Goal: Information Seeking & Learning: Learn about a topic

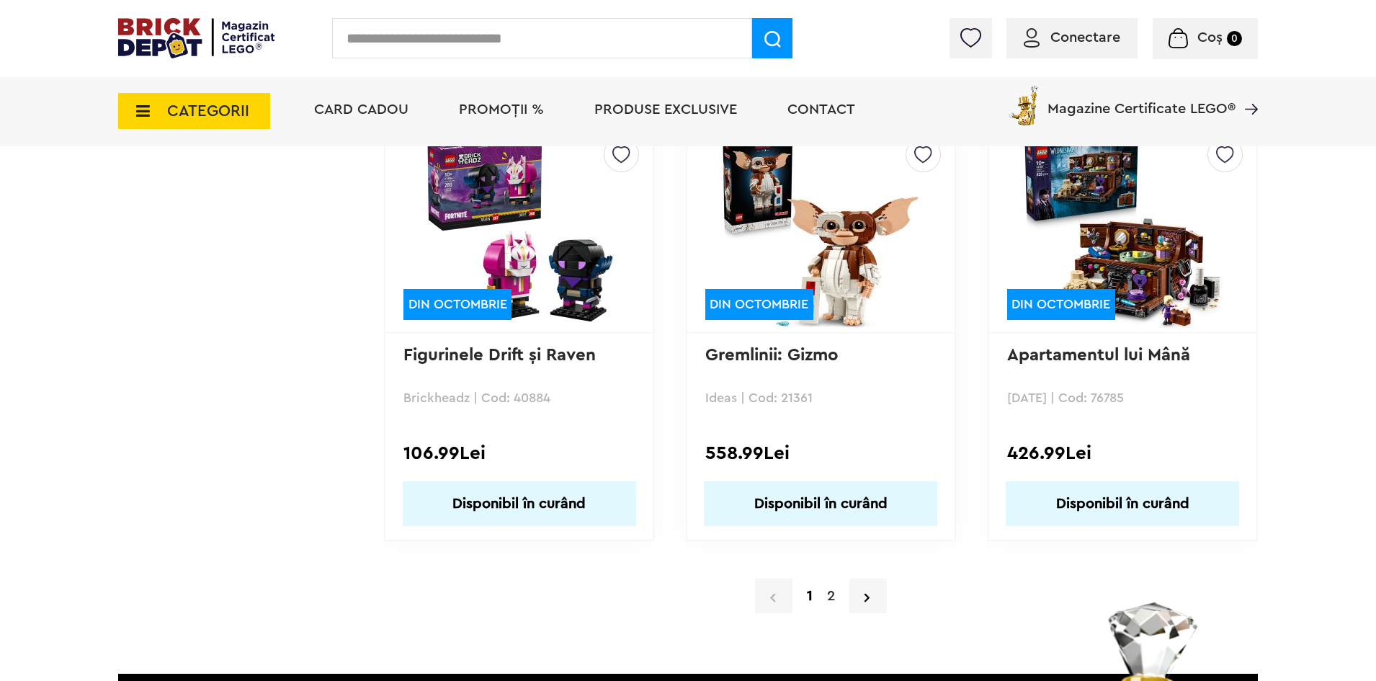
scroll to position [13907, 0]
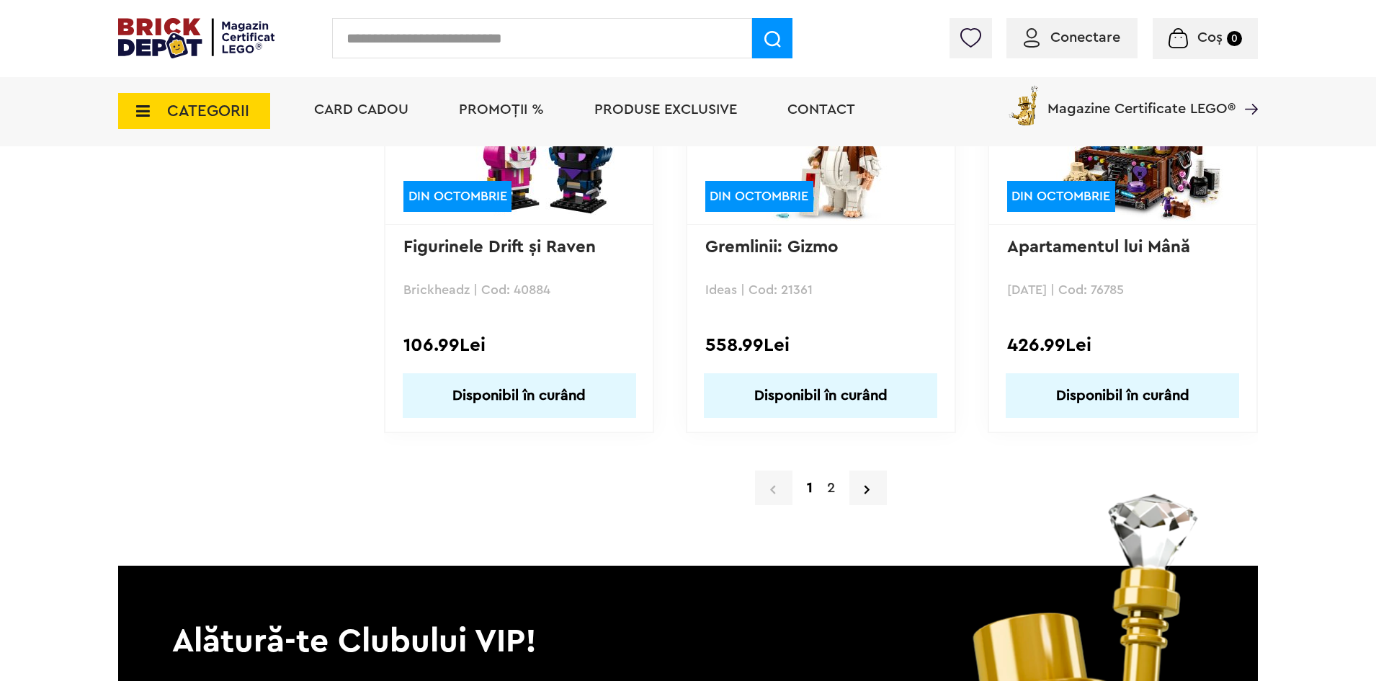
click at [829, 488] on link "2" at bounding box center [831, 488] width 22 height 22
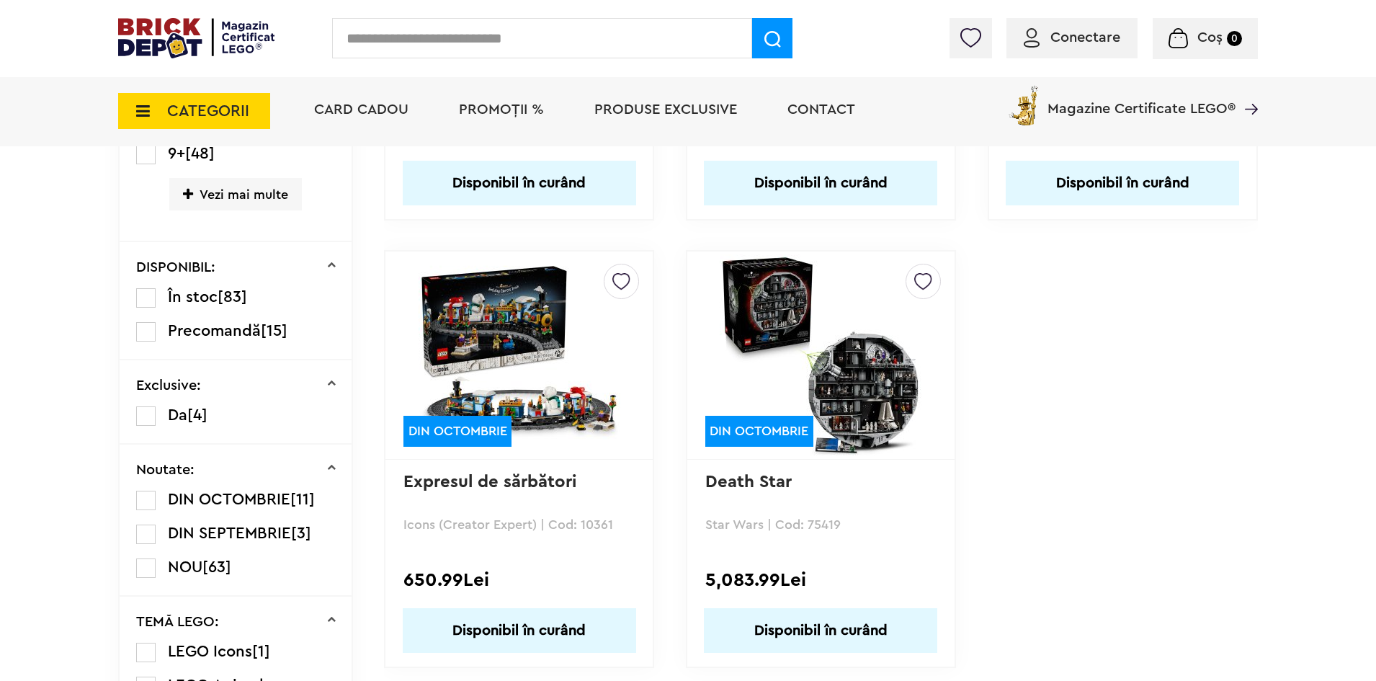
scroll to position [721, 0]
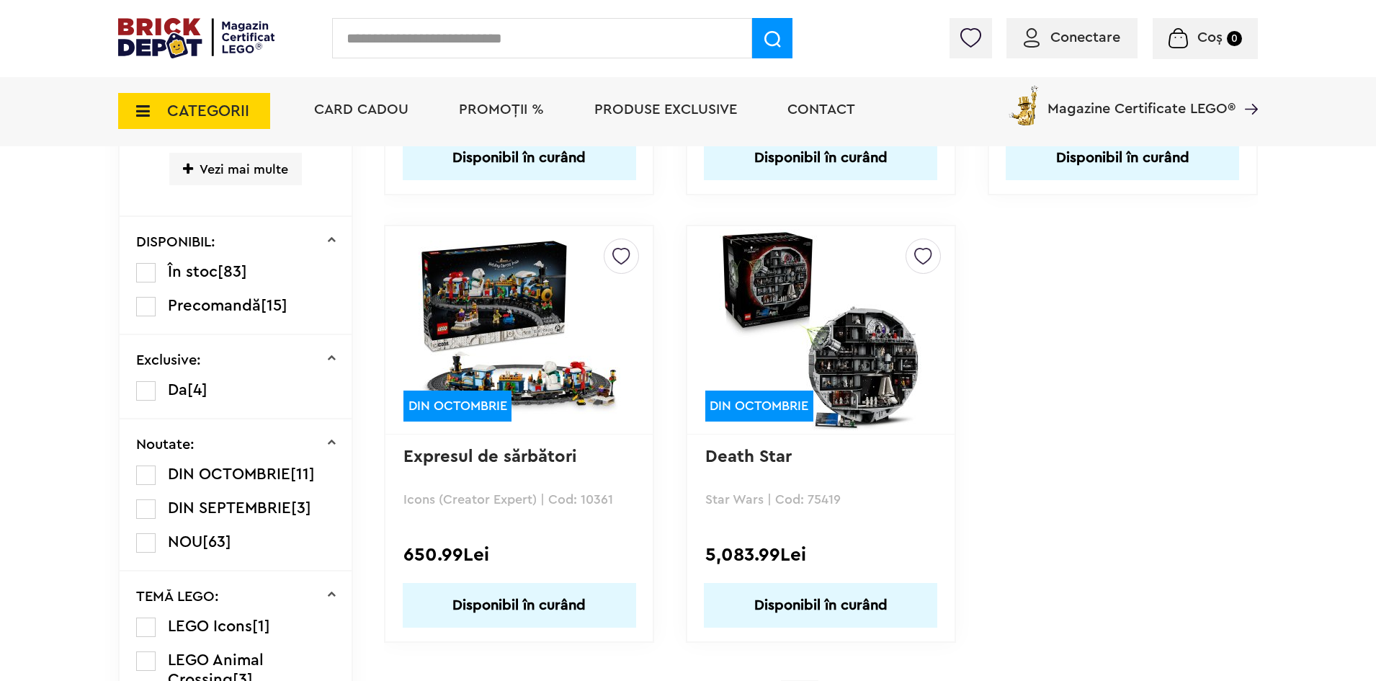
click at [499, 307] on img at bounding box center [520, 330] width 202 height 202
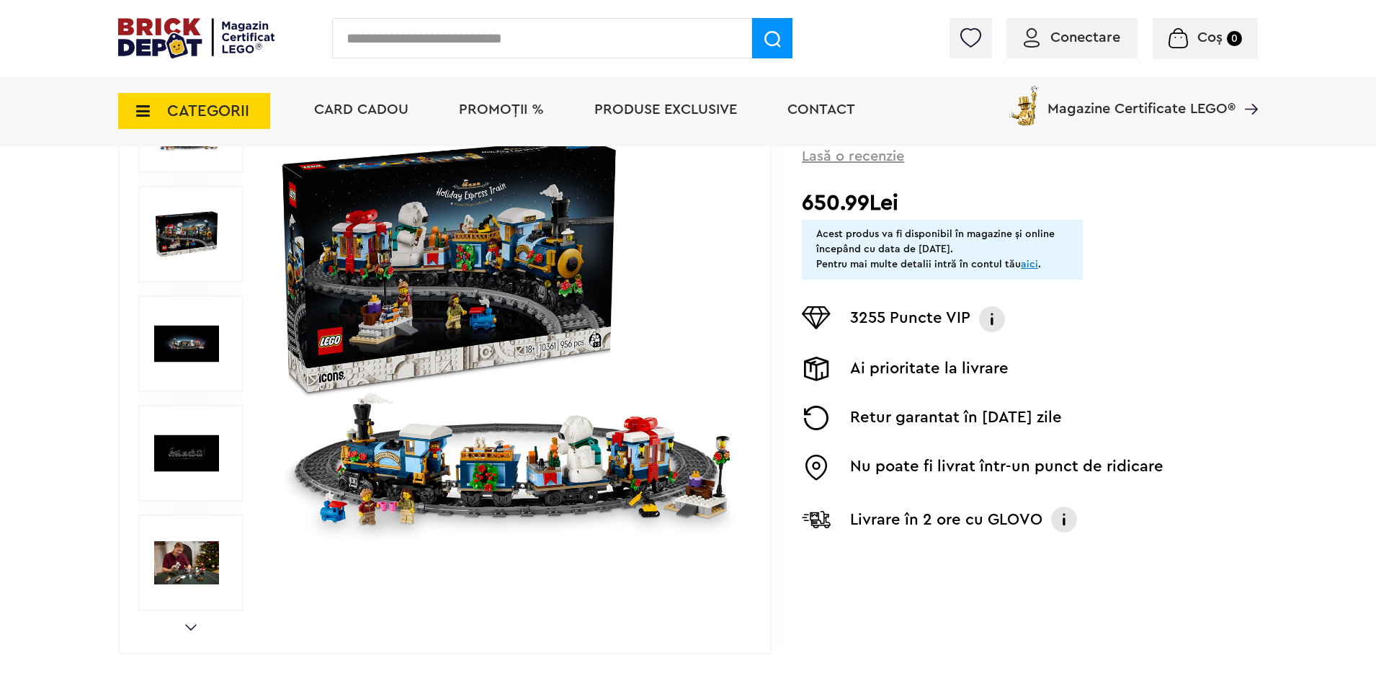
scroll to position [216, 0]
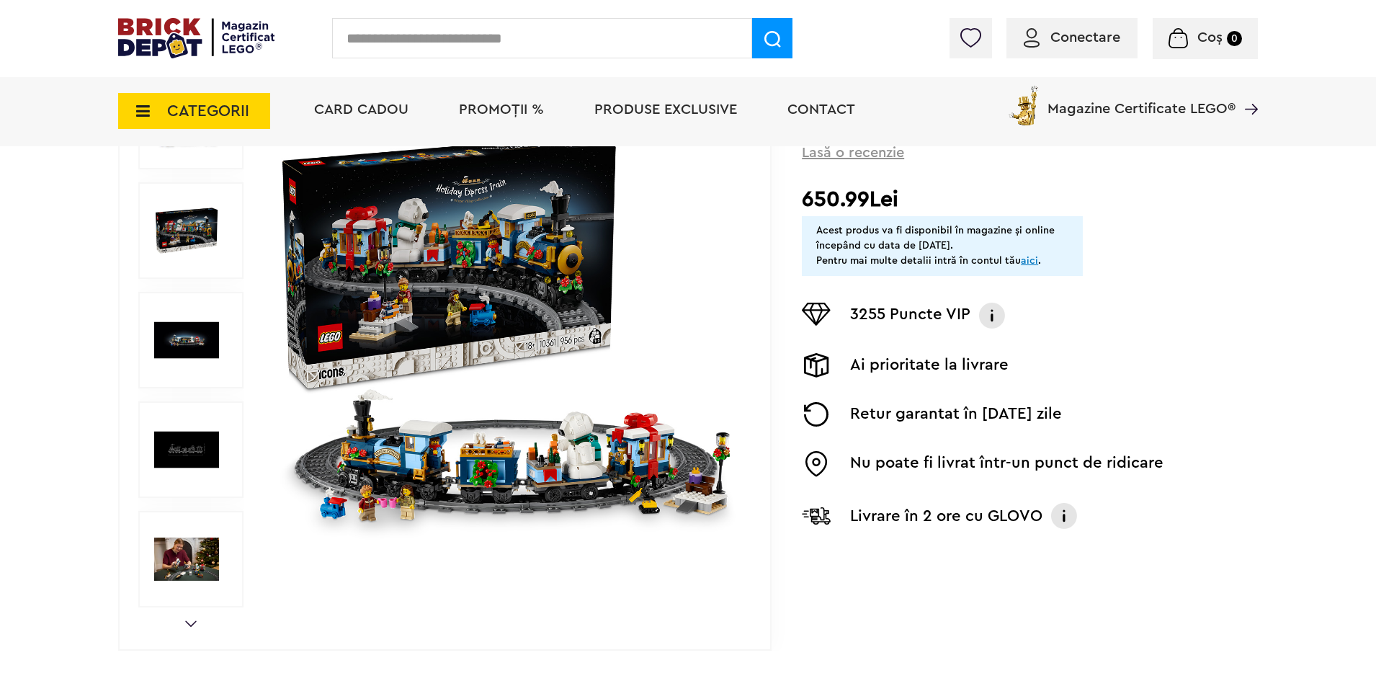
click at [188, 550] on img at bounding box center [186, 559] width 65 height 65
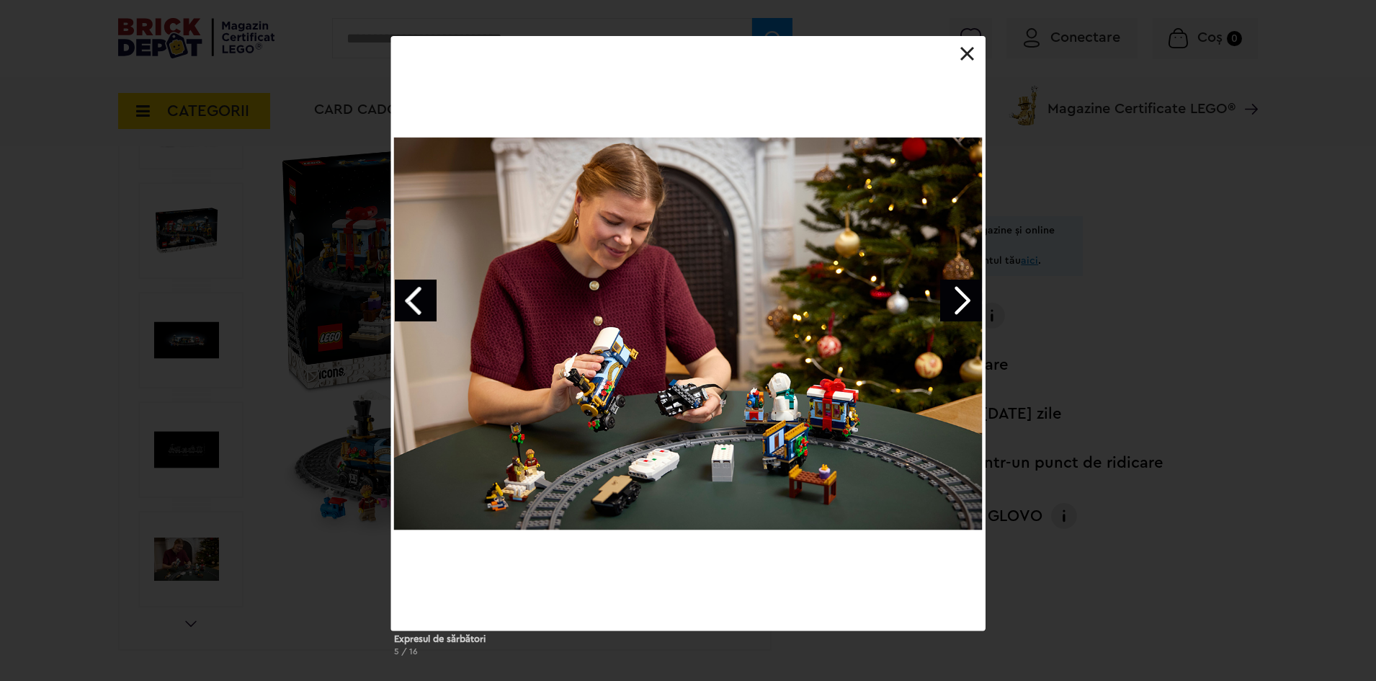
click at [975, 296] on link "Next image" at bounding box center [961, 301] width 42 height 42
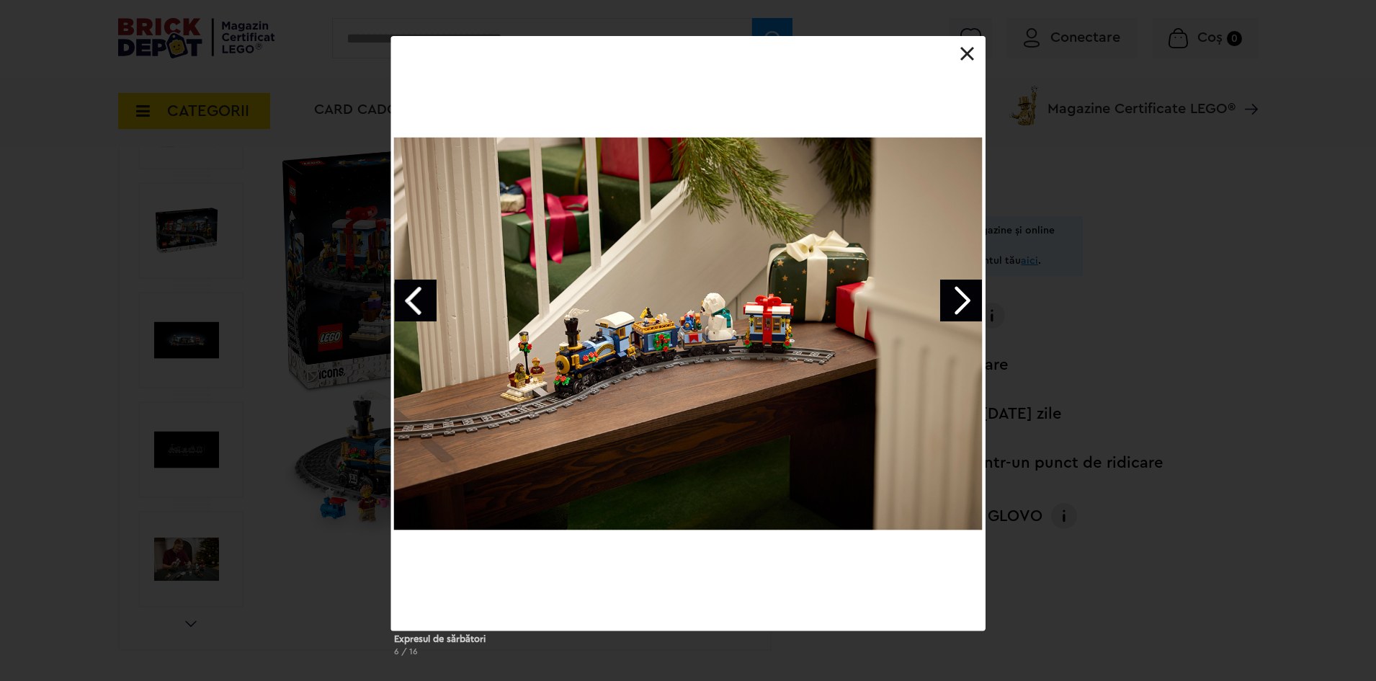
click at [971, 299] on link "Next image" at bounding box center [961, 301] width 42 height 42
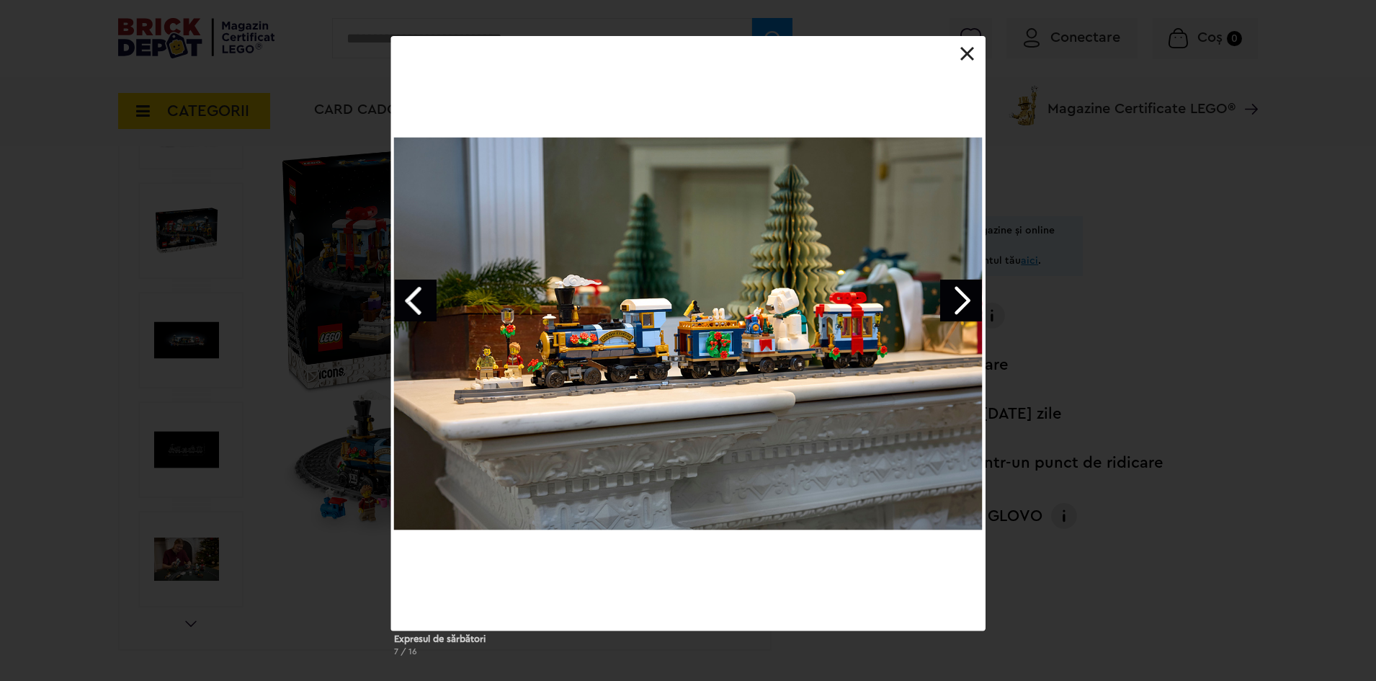
click at [971, 299] on link "Next image" at bounding box center [961, 301] width 42 height 42
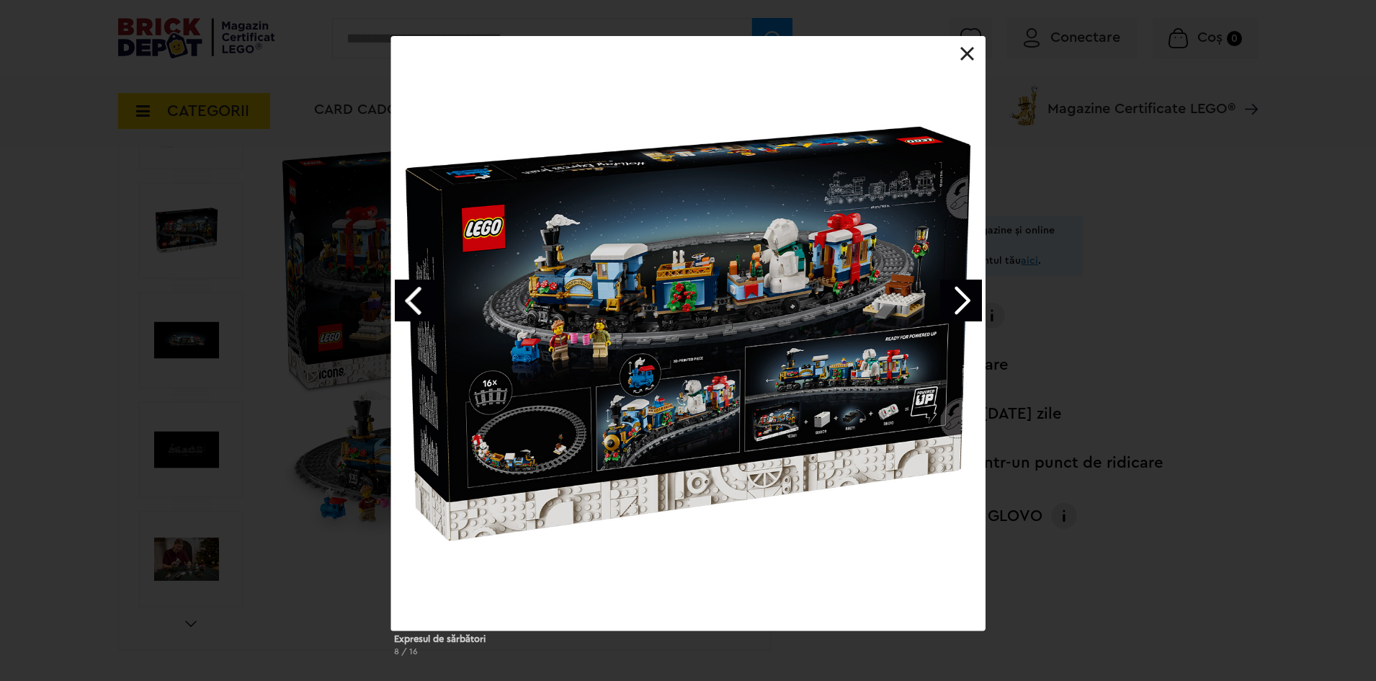
click at [971, 299] on link "Next image" at bounding box center [961, 301] width 42 height 42
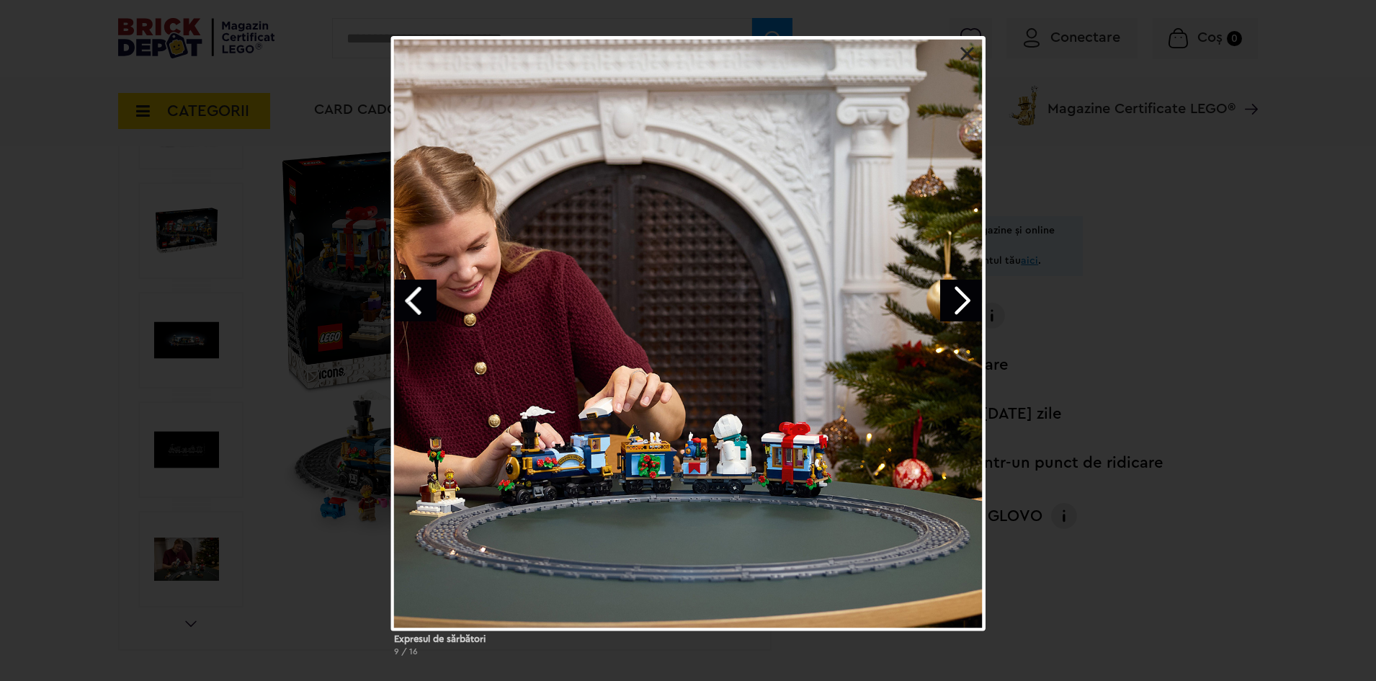
click at [971, 299] on link "Next image" at bounding box center [961, 301] width 42 height 42
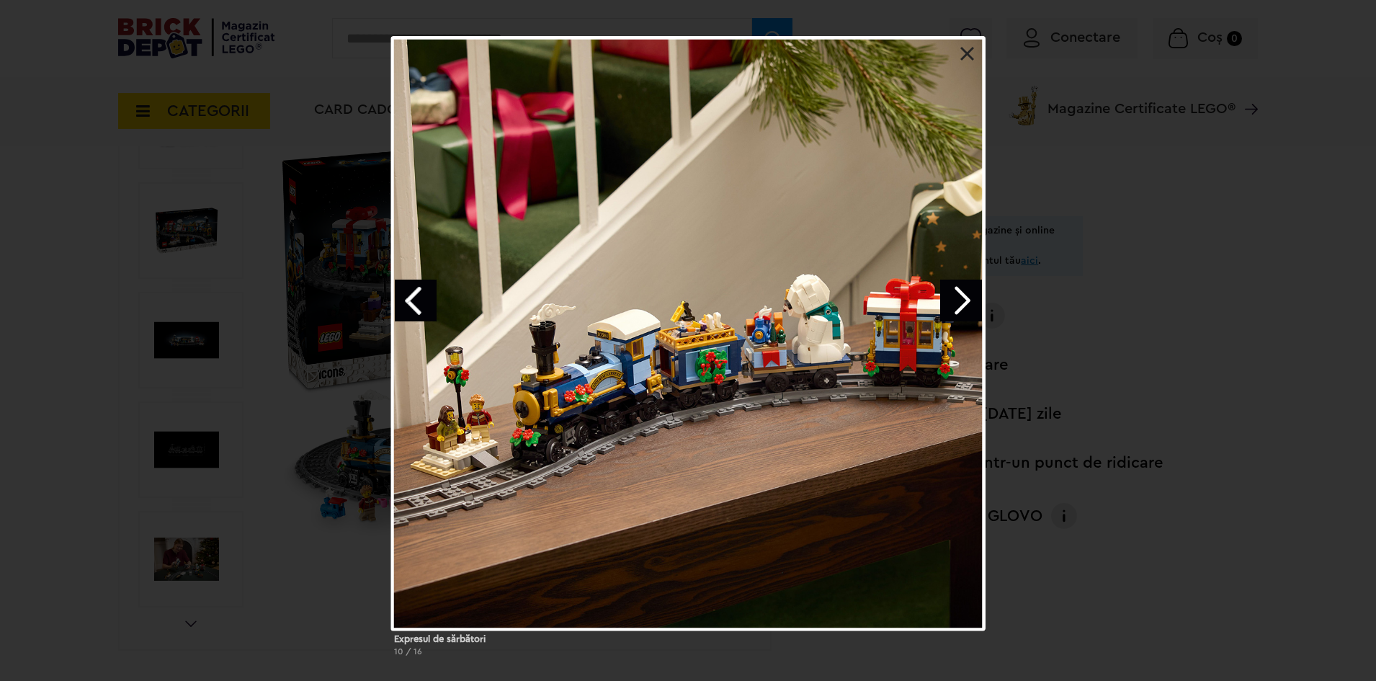
click at [971, 299] on link "Next image" at bounding box center [961, 301] width 42 height 42
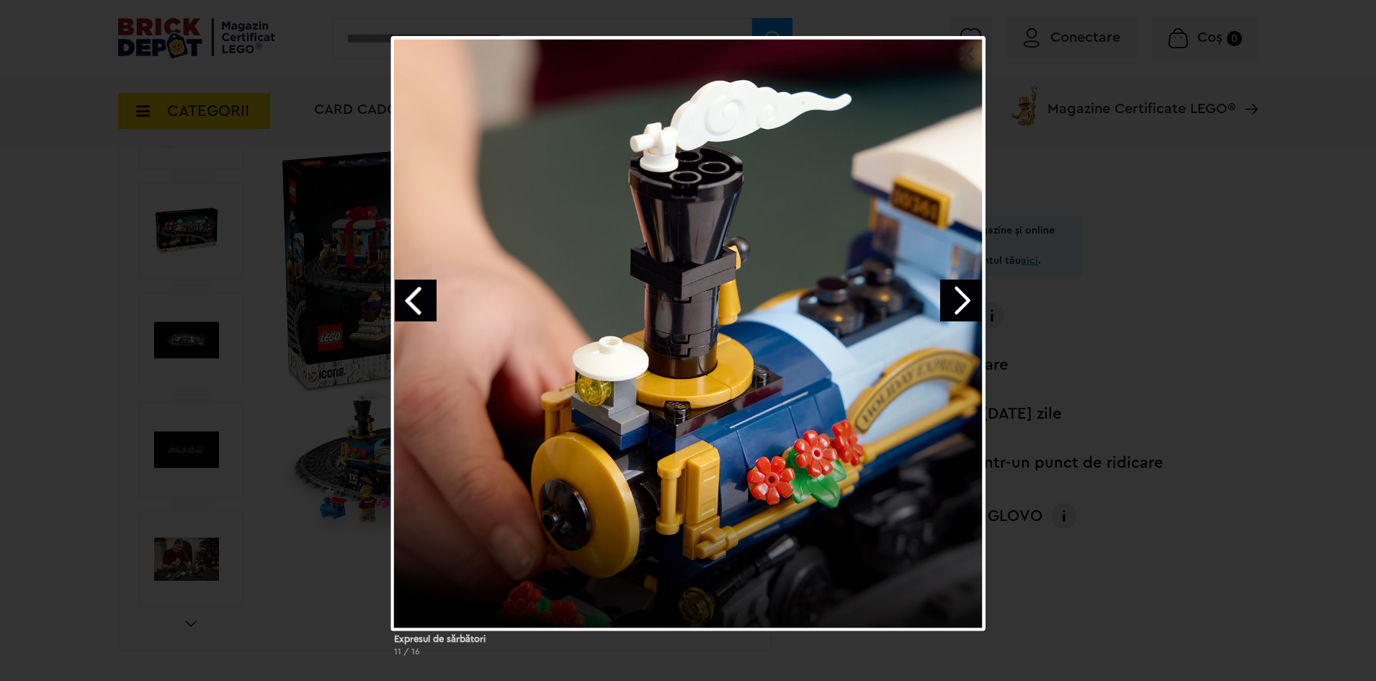
click at [971, 299] on link "Next image" at bounding box center [961, 301] width 42 height 42
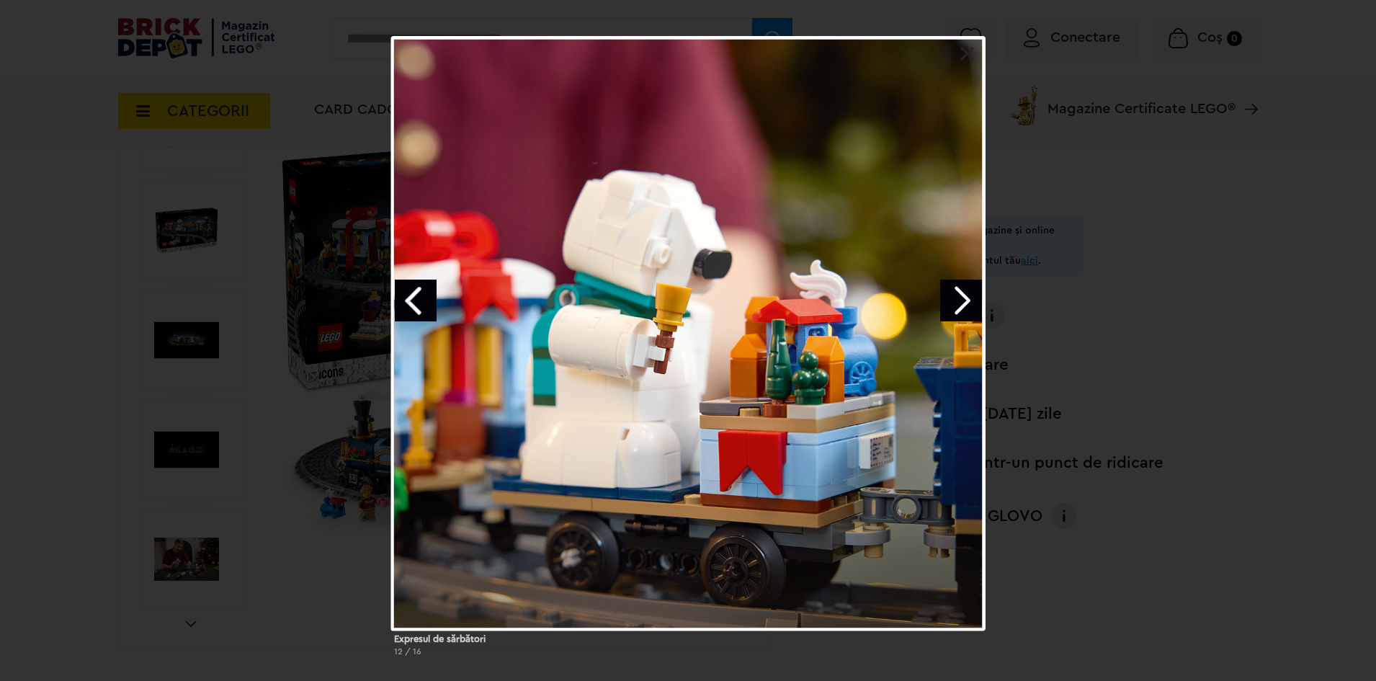
click at [971, 299] on link "Next image" at bounding box center [961, 301] width 42 height 42
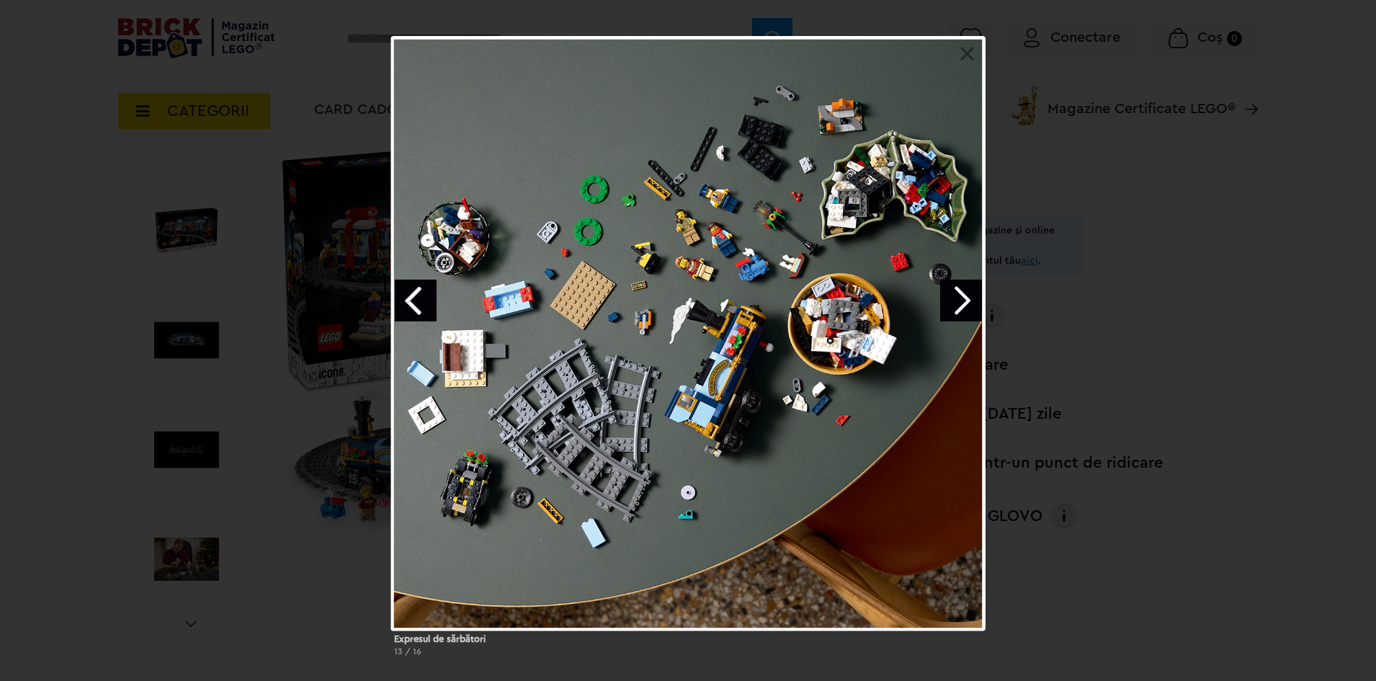
click at [971, 299] on link "Next image" at bounding box center [961, 301] width 42 height 42
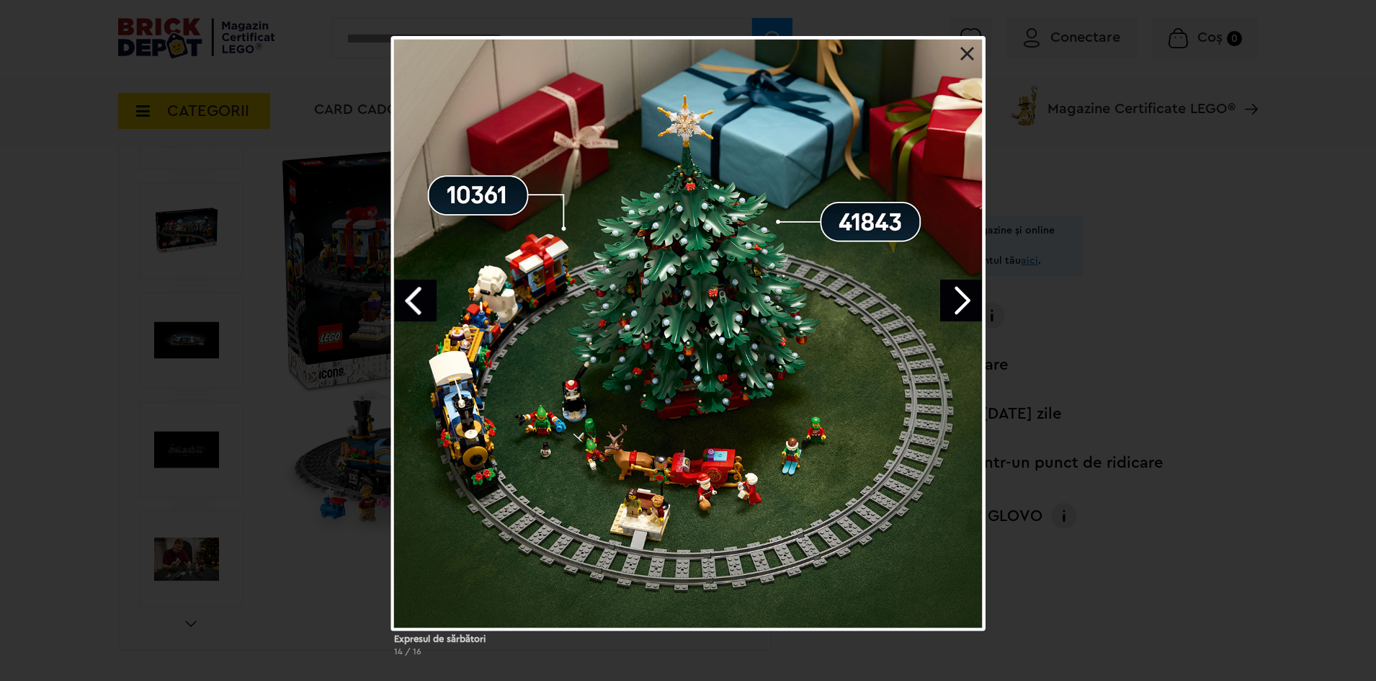
click at [971, 299] on link "Next image" at bounding box center [961, 301] width 42 height 42
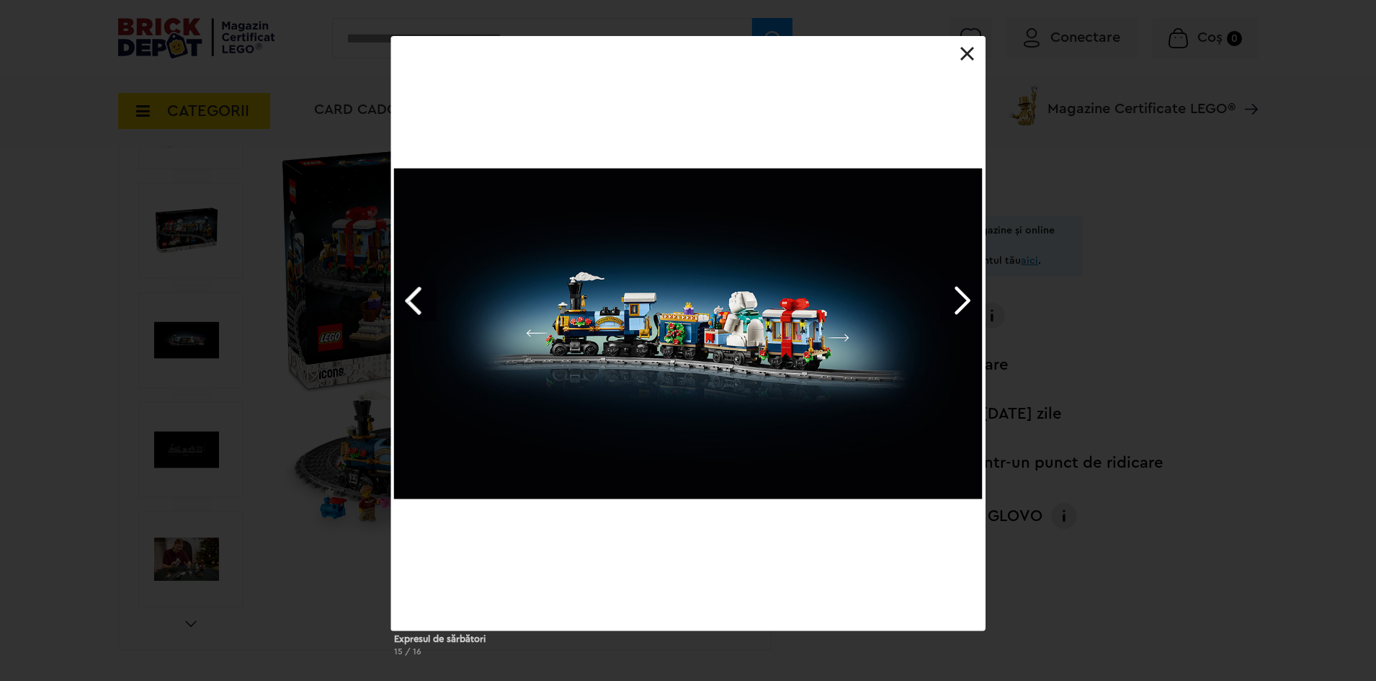
click at [971, 299] on link "Next image" at bounding box center [961, 301] width 42 height 42
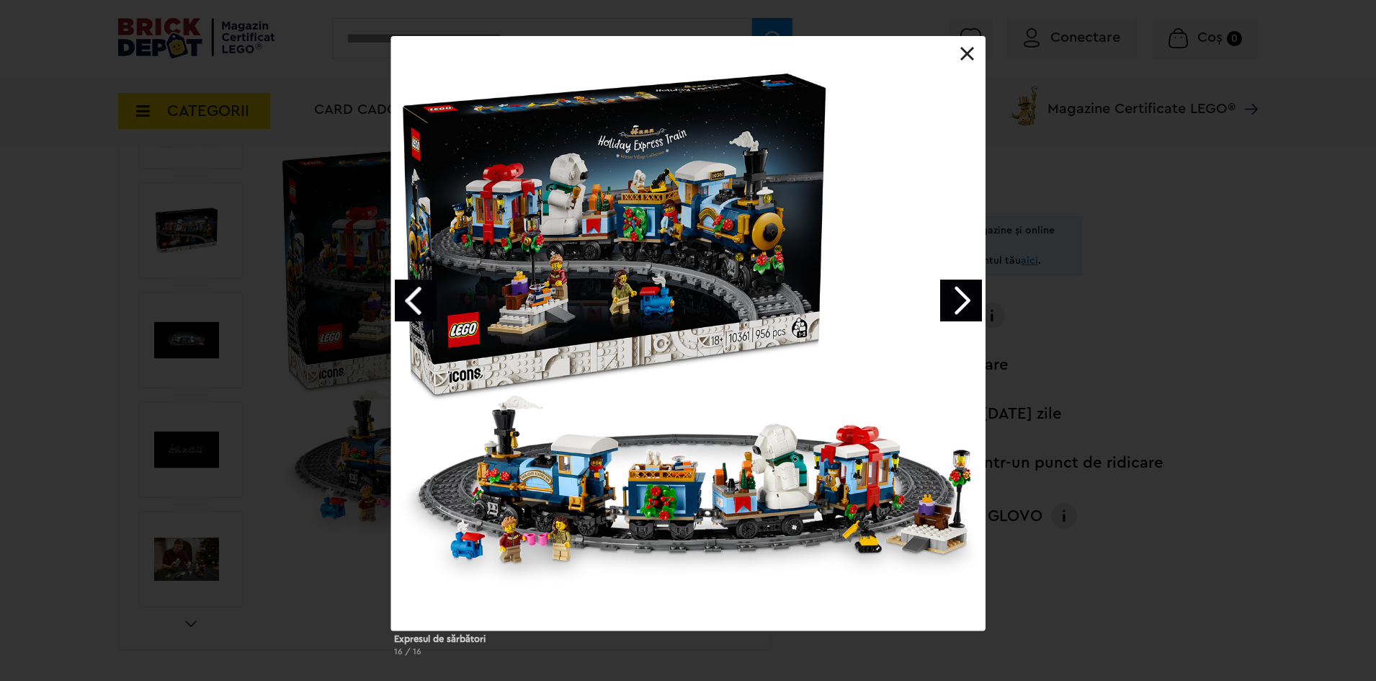
click at [961, 309] on link "Next image" at bounding box center [961, 301] width 42 height 42
click at [961, 53] on link at bounding box center [968, 54] width 14 height 14
